Goal: Transaction & Acquisition: Purchase product/service

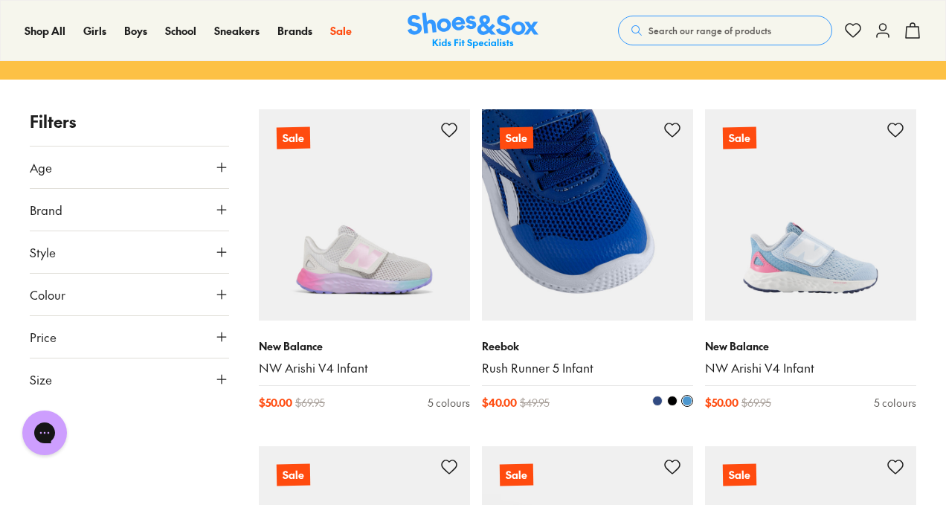
scroll to position [71, 0]
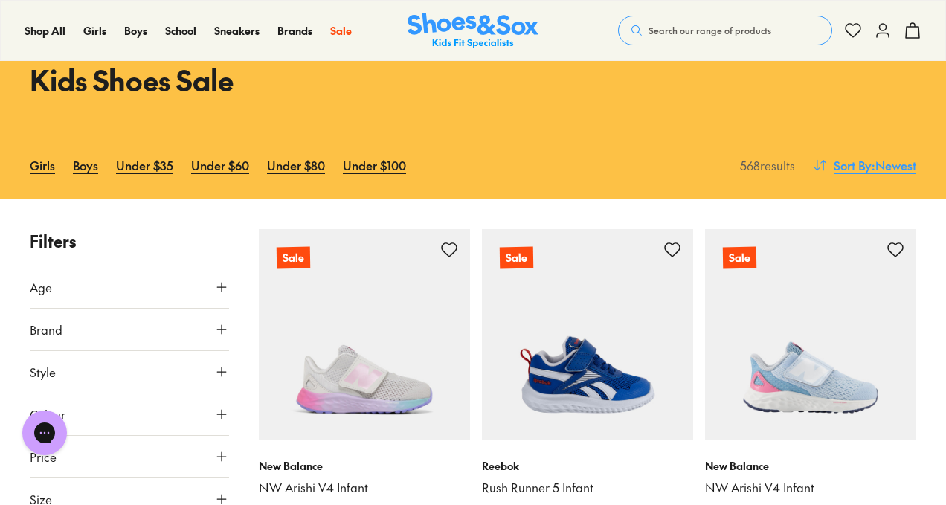
click at [889, 164] on span ": Newest" at bounding box center [893, 165] width 45 height 18
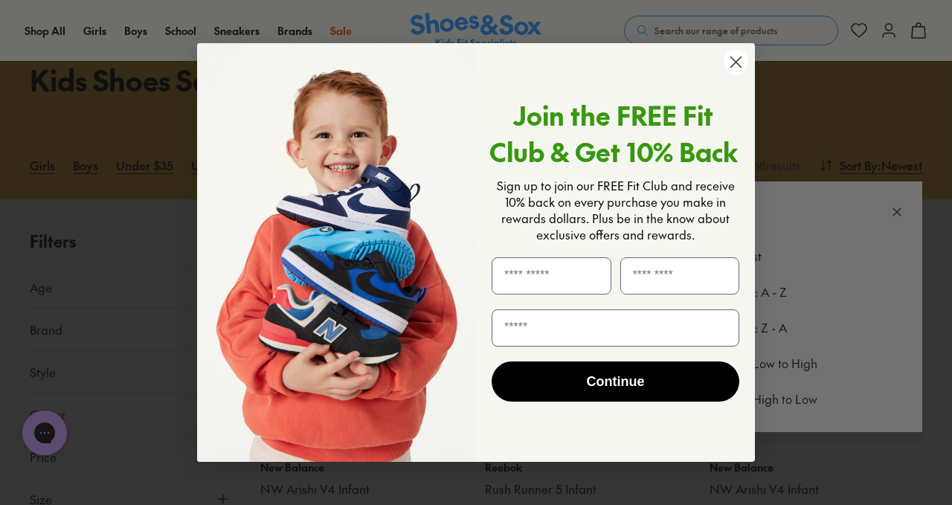
click at [740, 60] on circle "Close dialog" at bounding box center [735, 62] width 25 height 25
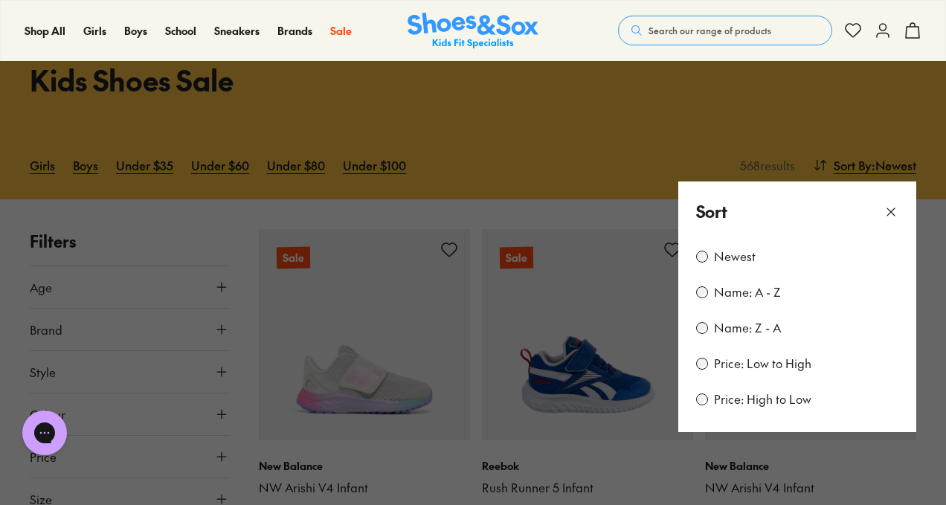
click at [708, 367] on div "Price: Low to High" at bounding box center [797, 364] width 202 height 18
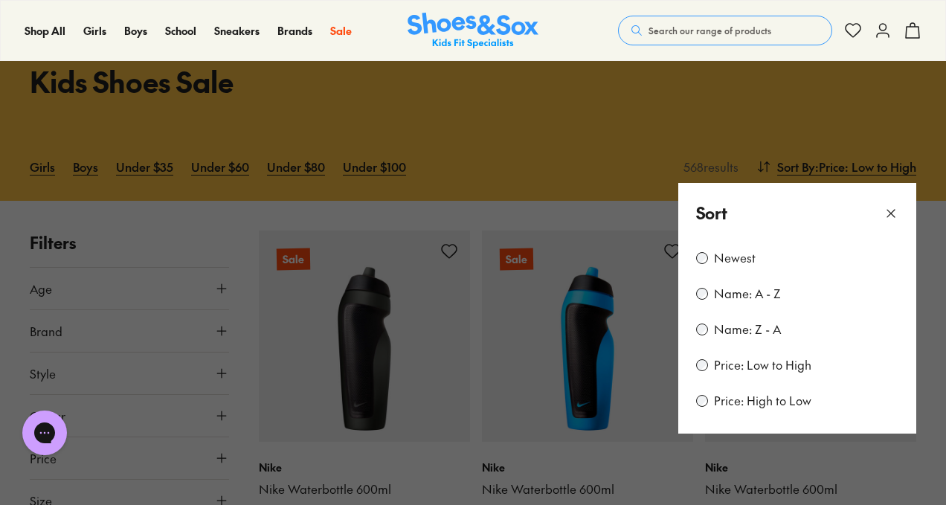
click at [634, 219] on button at bounding box center [473, 252] width 946 height 505
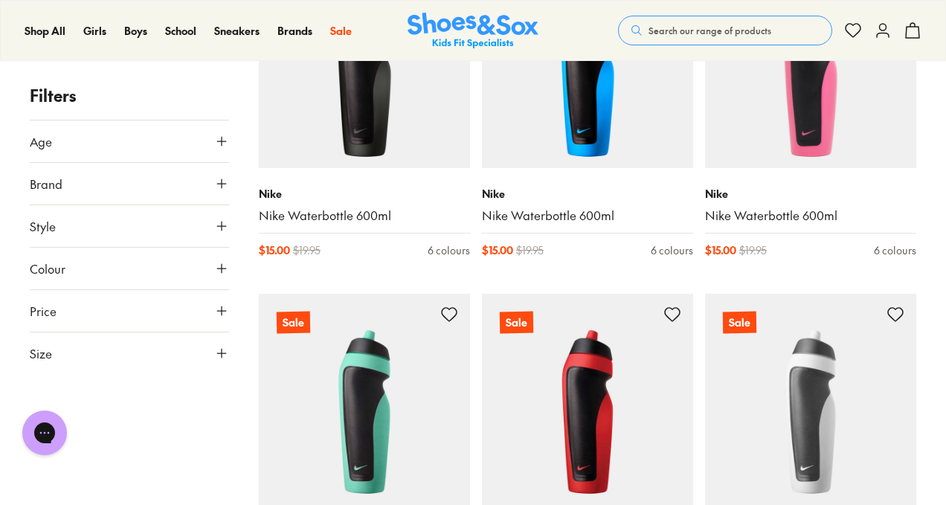
scroll to position [58, 0]
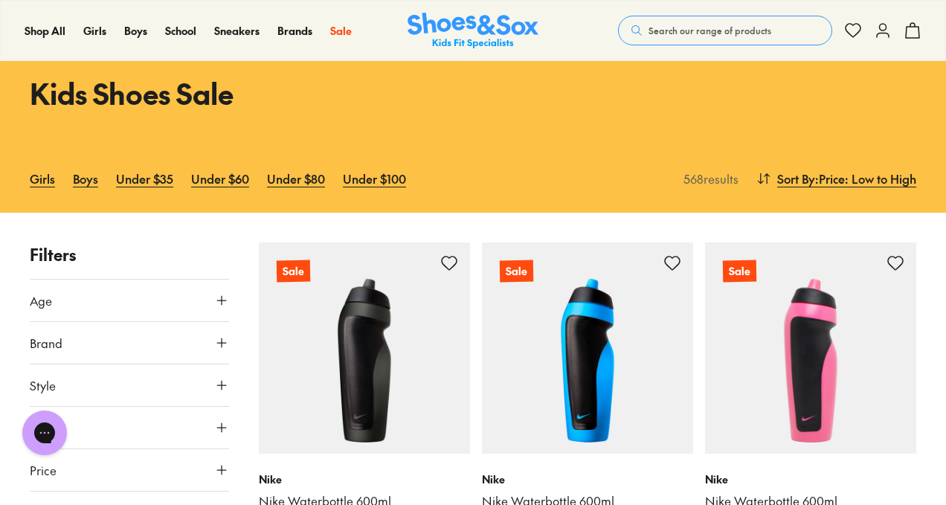
click at [72, 183] on div "Girls Boys Under $35 Under $60 Under $80 Under $100" at bounding box center [354, 178] width 648 height 33
click at [77, 181] on link "Boys" at bounding box center [85, 178] width 25 height 33
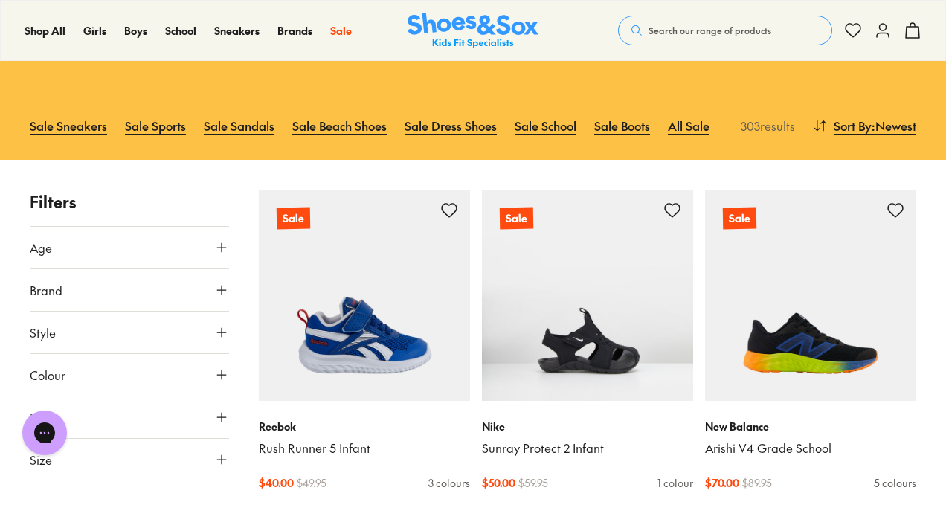
scroll to position [127, 0]
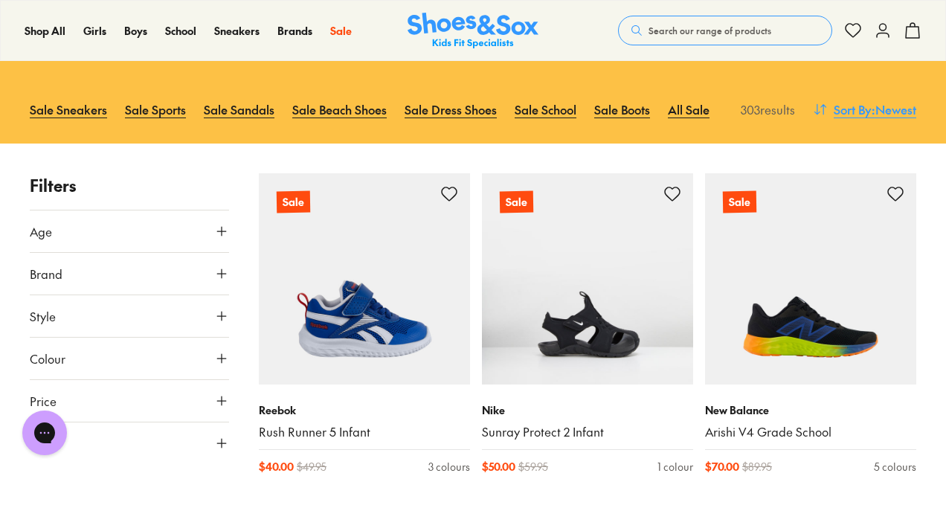
click at [860, 112] on span "Sort By" at bounding box center [853, 109] width 38 height 18
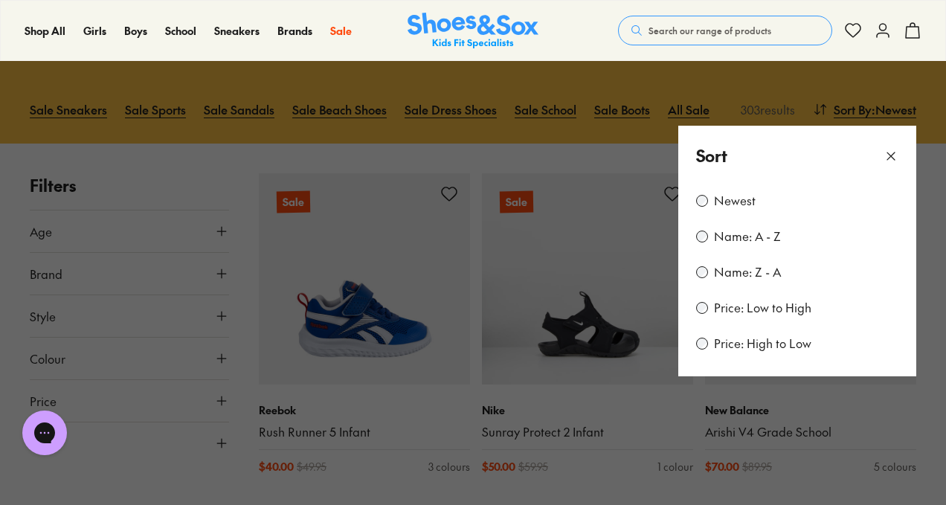
click at [759, 311] on label "Price: Low to High" at bounding box center [762, 308] width 97 height 16
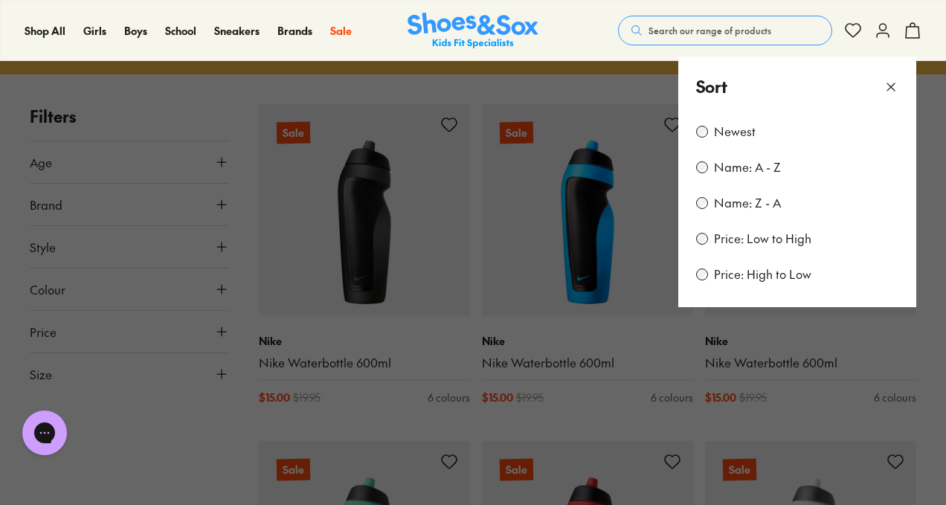
click at [882, 349] on button at bounding box center [473, 252] width 946 height 505
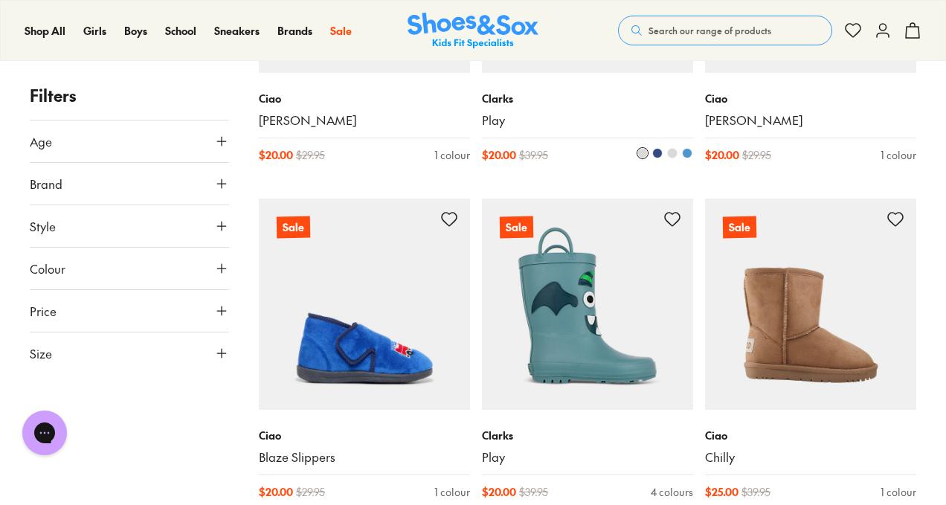
scroll to position [3208, 0]
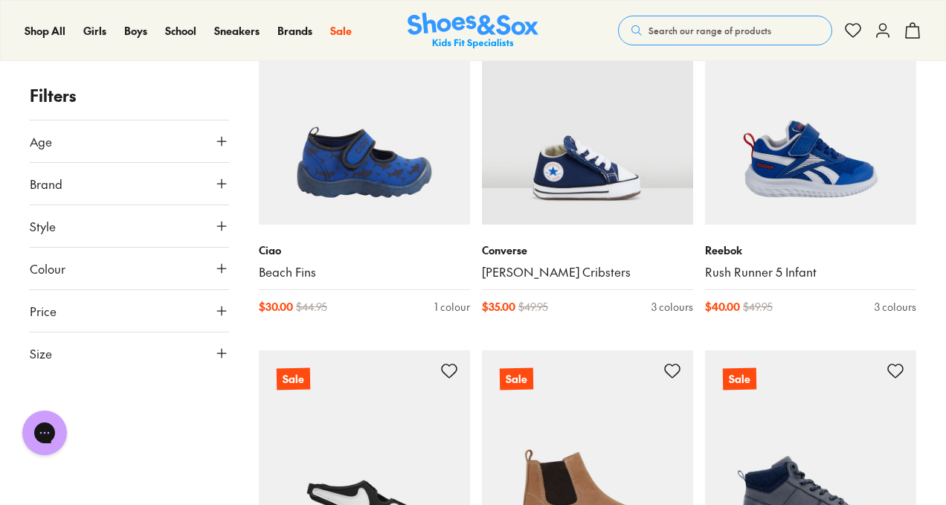
scroll to position [3992, 0]
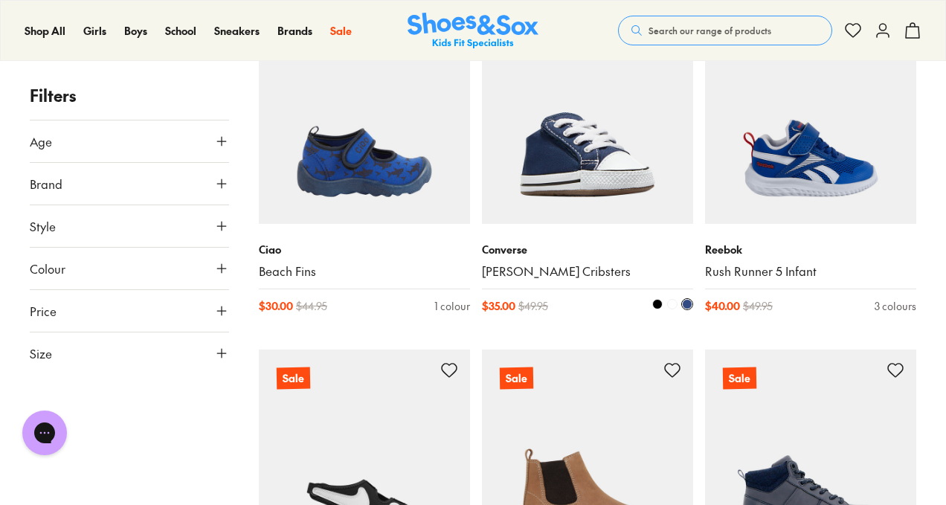
click at [600, 134] on img at bounding box center [587, 118] width 211 height 211
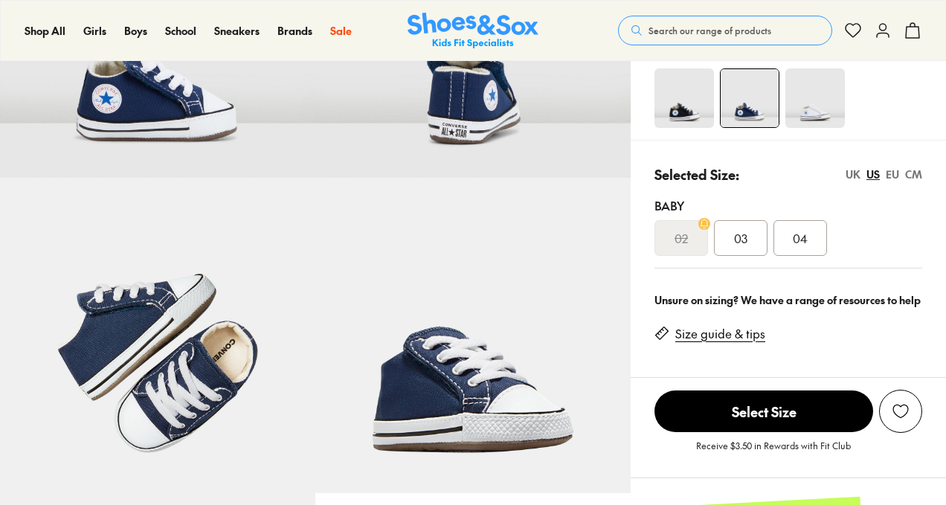
select select "*"
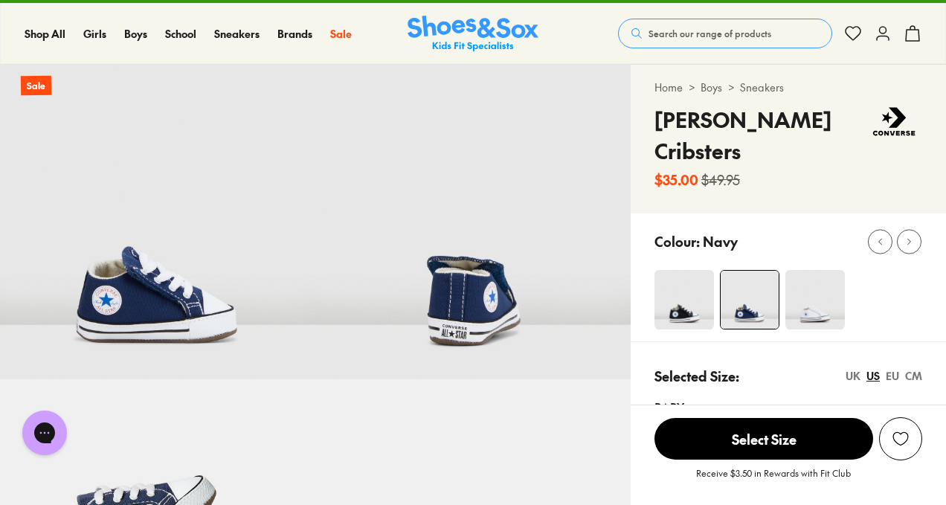
scroll to position [16, 0]
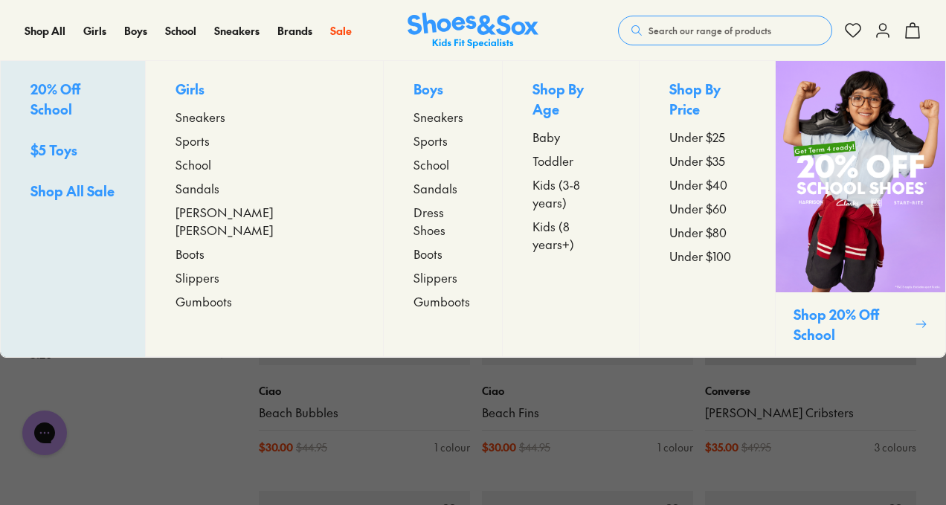
click at [532, 152] on span "Toddler" at bounding box center [552, 161] width 41 height 18
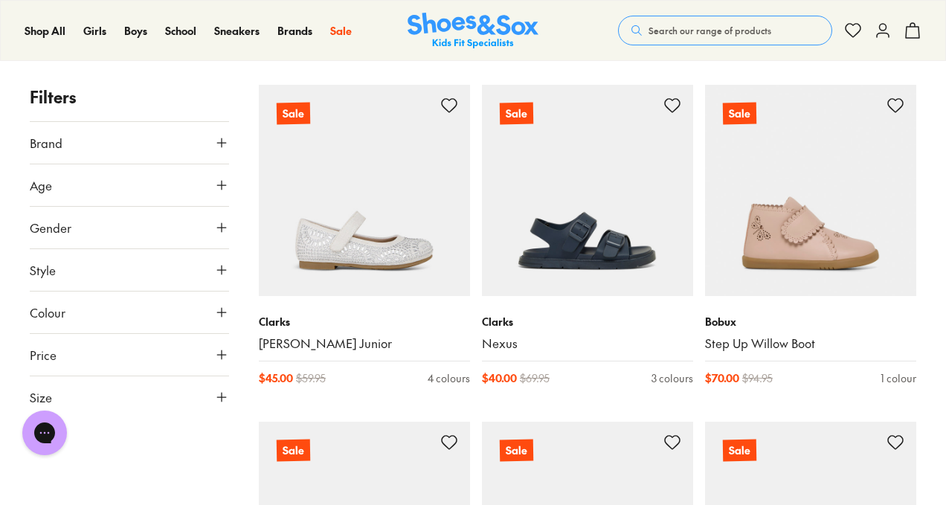
scroll to position [219, 0]
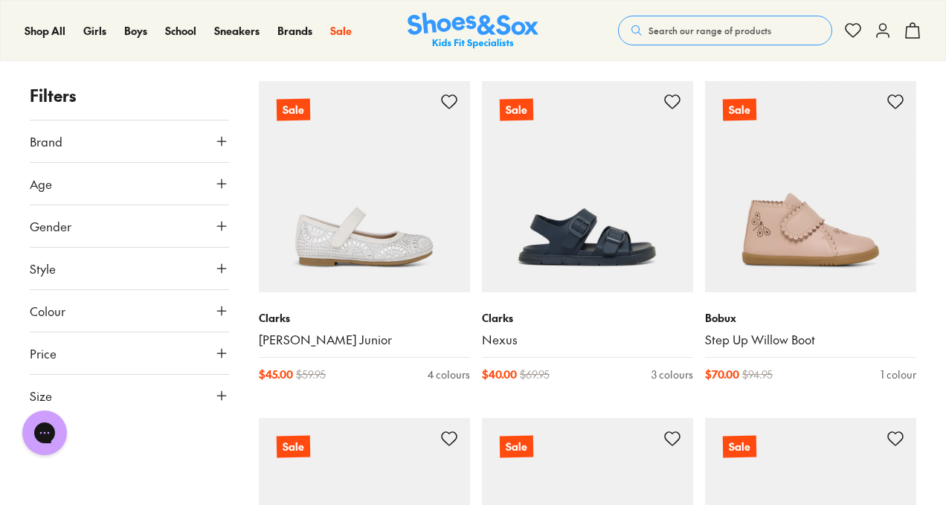
click at [165, 187] on button "Age" at bounding box center [129, 184] width 199 height 42
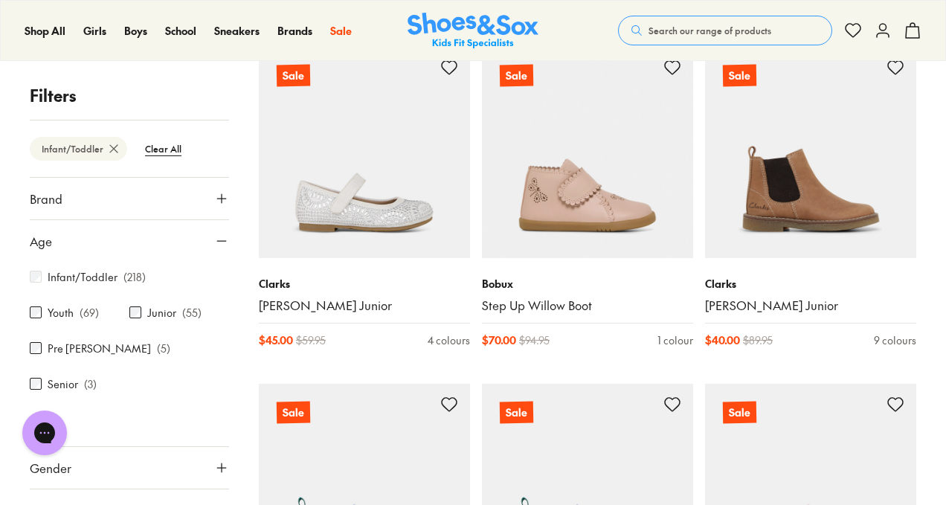
scroll to position [117, 0]
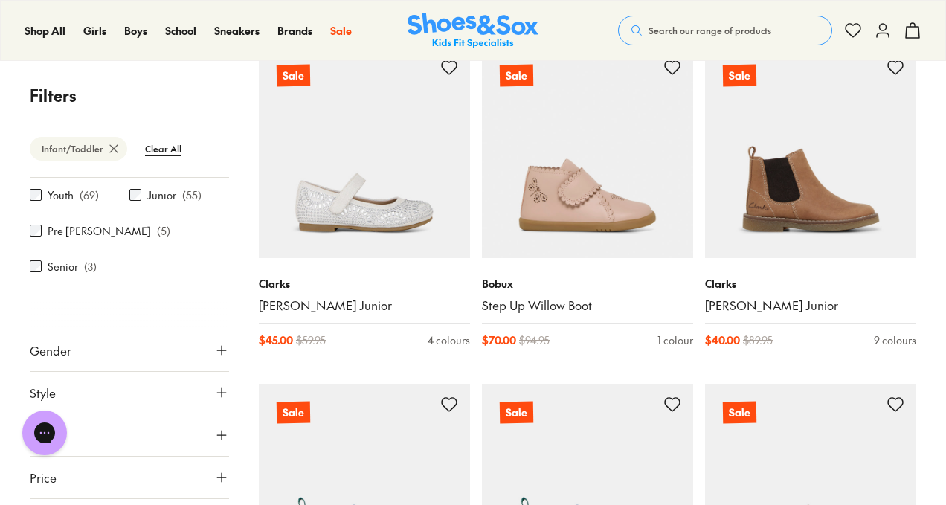
click at [154, 329] on button "Gender" at bounding box center [129, 350] width 199 height 42
click at [138, 380] on label "Boys" at bounding box center [146, 394] width 46 height 28
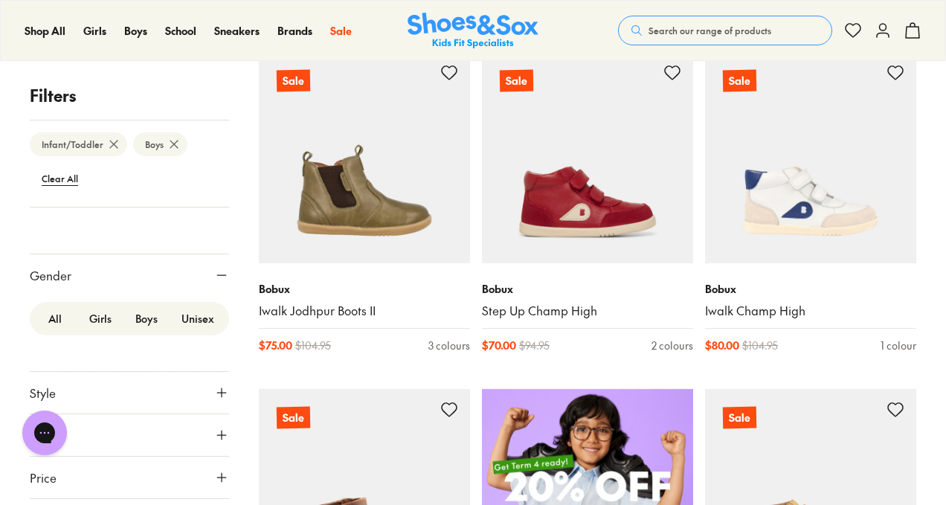
scroll to position [654, 0]
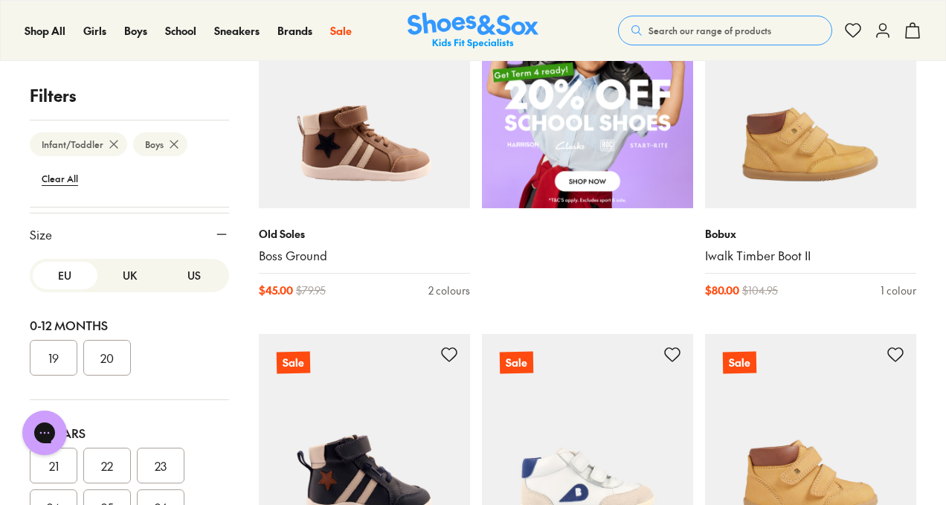
scroll to position [1, 0]
click at [124, 262] on button "UK" at bounding box center [129, 276] width 65 height 28
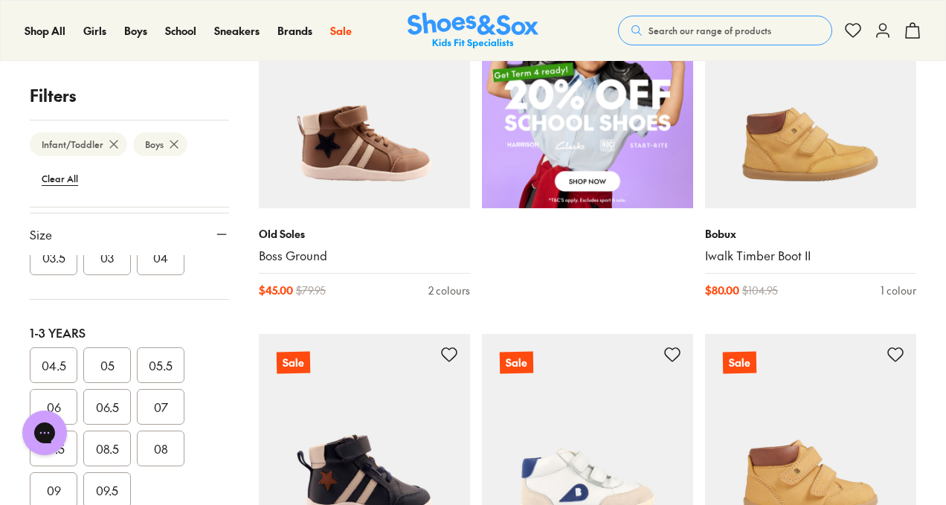
scroll to position [193, 0]
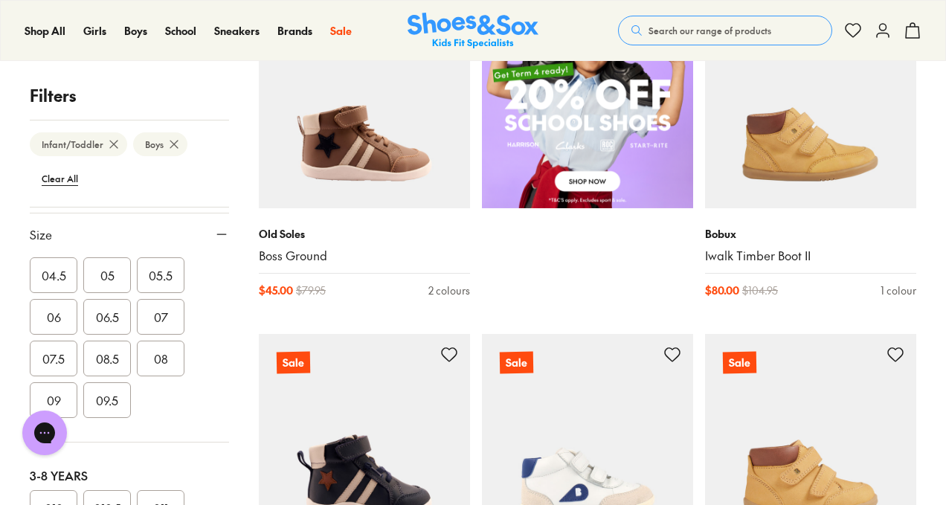
click at [112, 299] on button "06.5" at bounding box center [107, 317] width 48 height 36
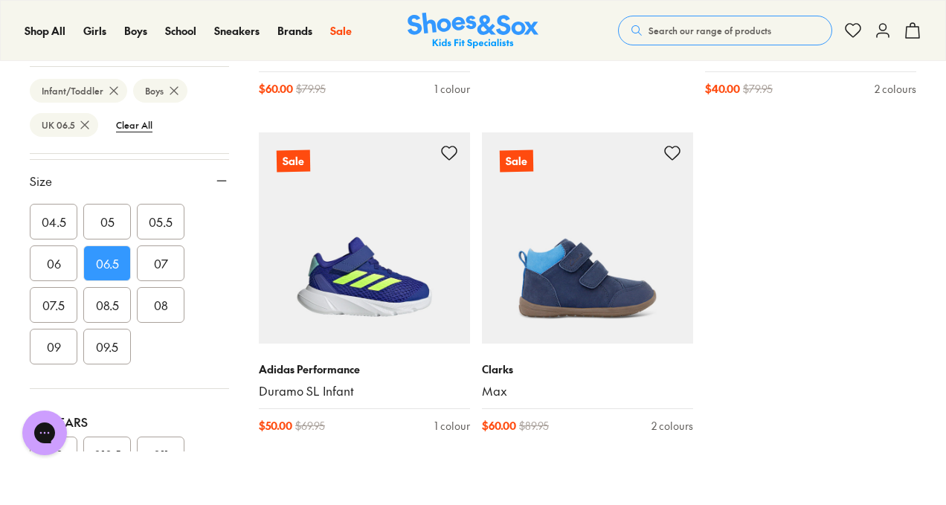
scroll to position [1178, 0]
click at [51, 246] on button "06" at bounding box center [54, 264] width 48 height 36
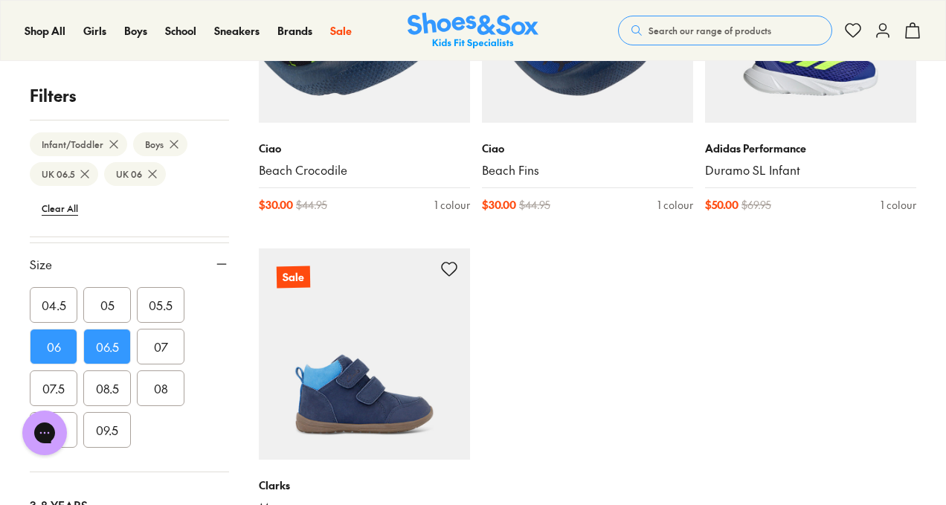
scroll to position [3411, 0]
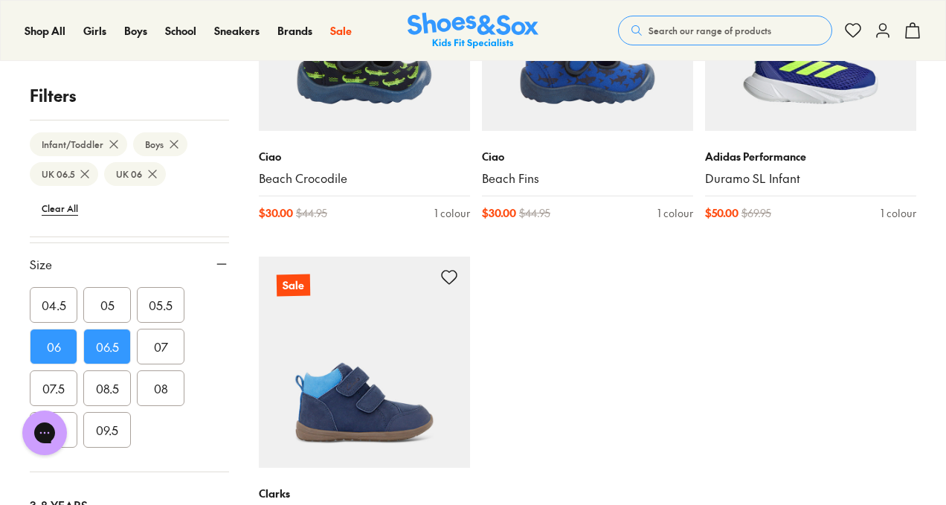
click at [63, 329] on button "06" at bounding box center [54, 347] width 48 height 36
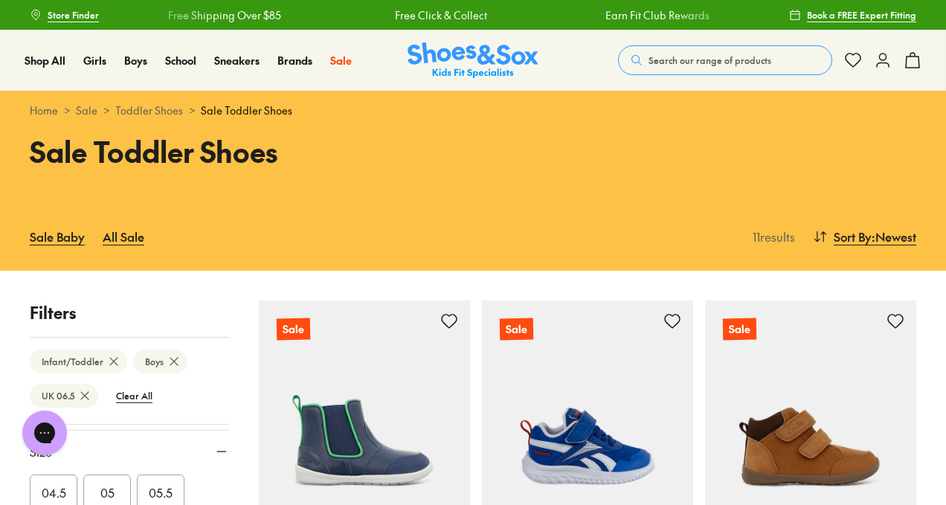
click at [871, 17] on span "Book a FREE Expert Fitting" at bounding box center [861, 14] width 109 height 13
